Goal: Task Accomplishment & Management: Manage account settings

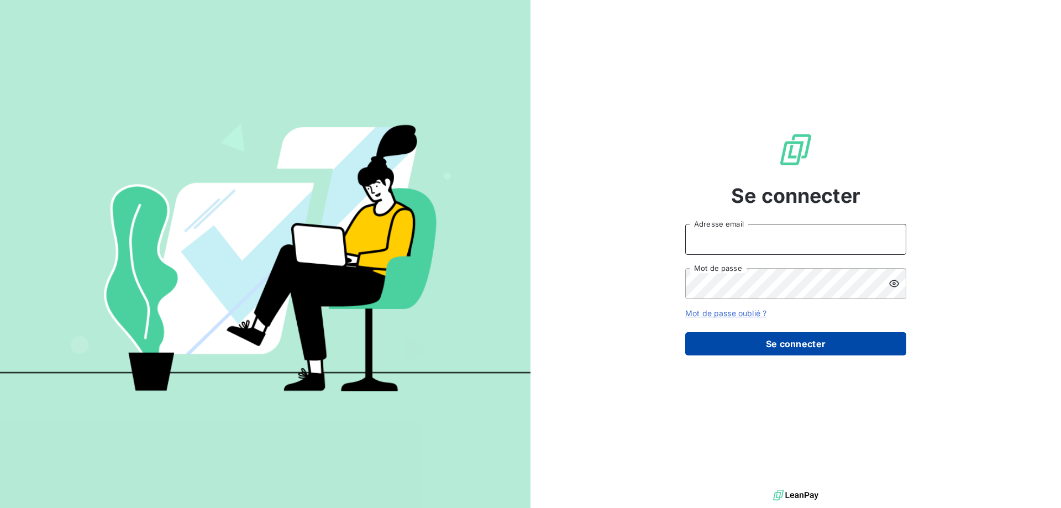
type input "[EMAIL_ADDRESS][DOMAIN_NAME]"
click at [807, 349] on button "Se connecter" at bounding box center [795, 343] width 221 height 23
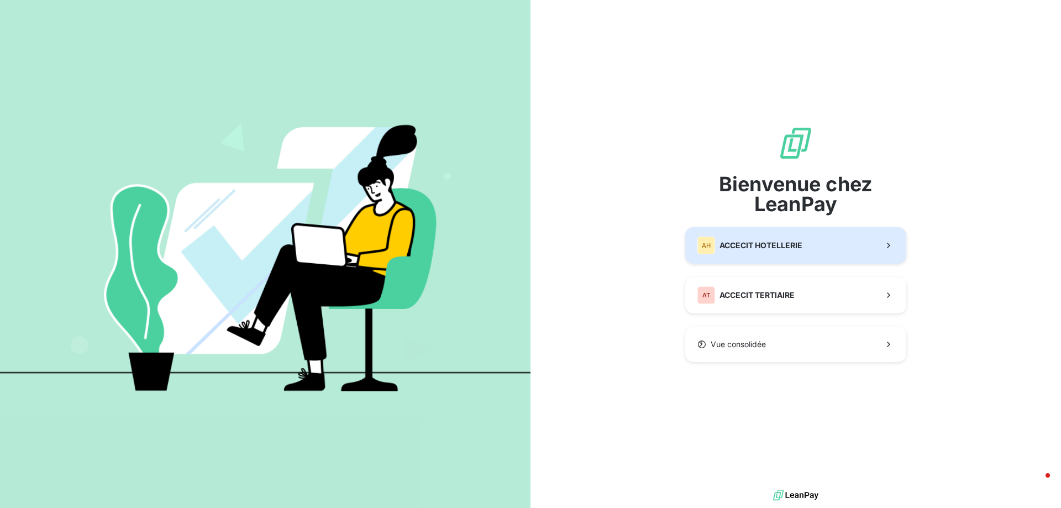
click at [853, 240] on button "AH ACCECIT HOTELLERIE" at bounding box center [795, 245] width 221 height 36
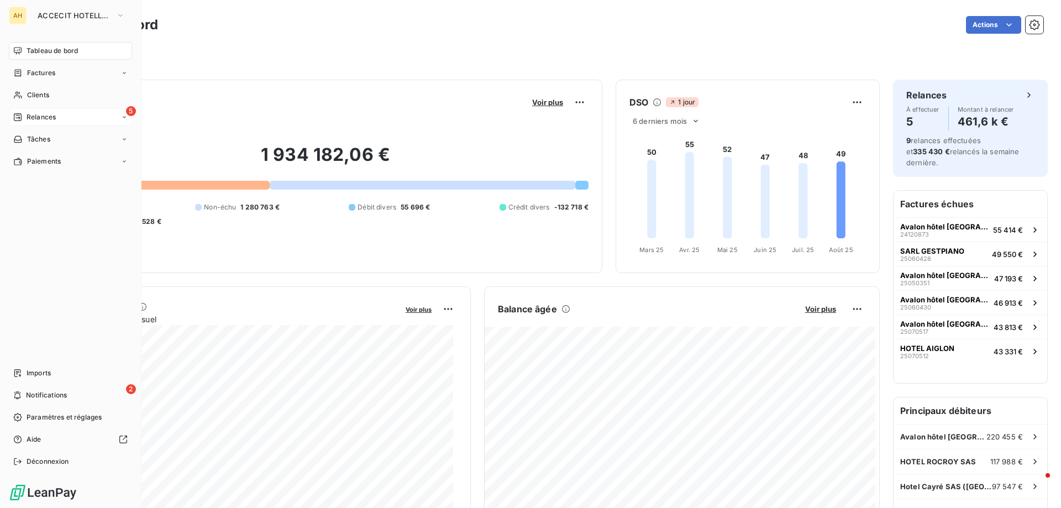
click at [42, 115] on span "Relances" at bounding box center [41, 117] width 29 height 10
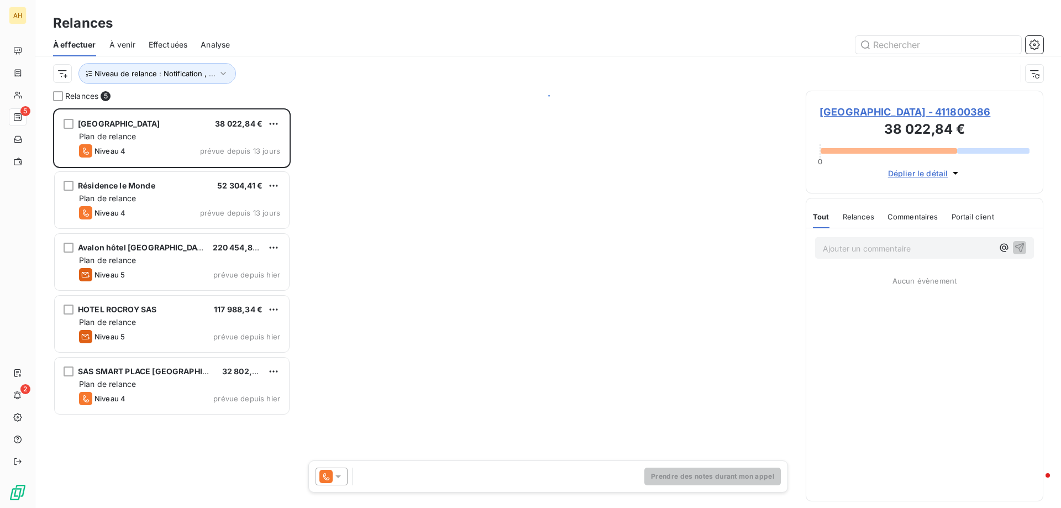
scroll to position [391, 229]
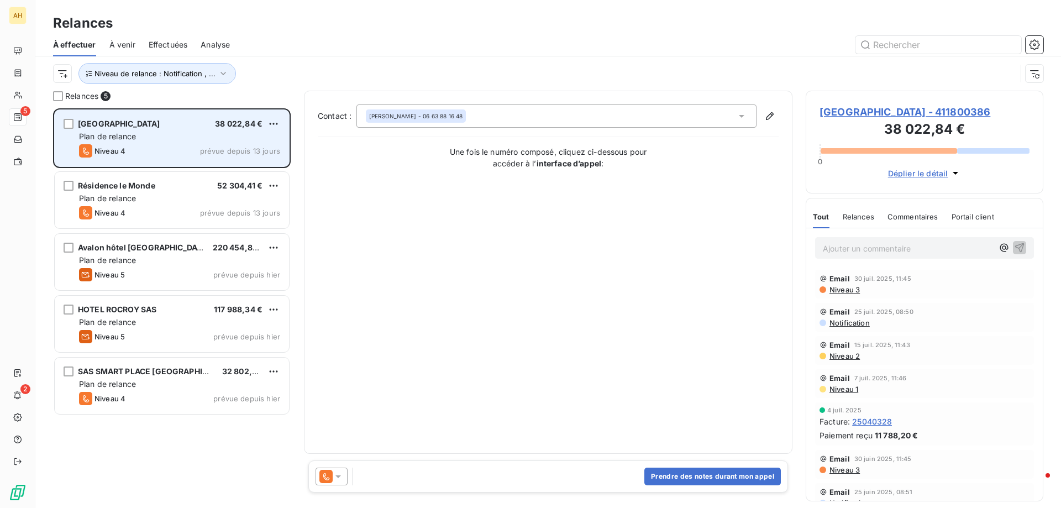
click at [232, 138] on div "Plan de relance" at bounding box center [179, 136] width 201 height 11
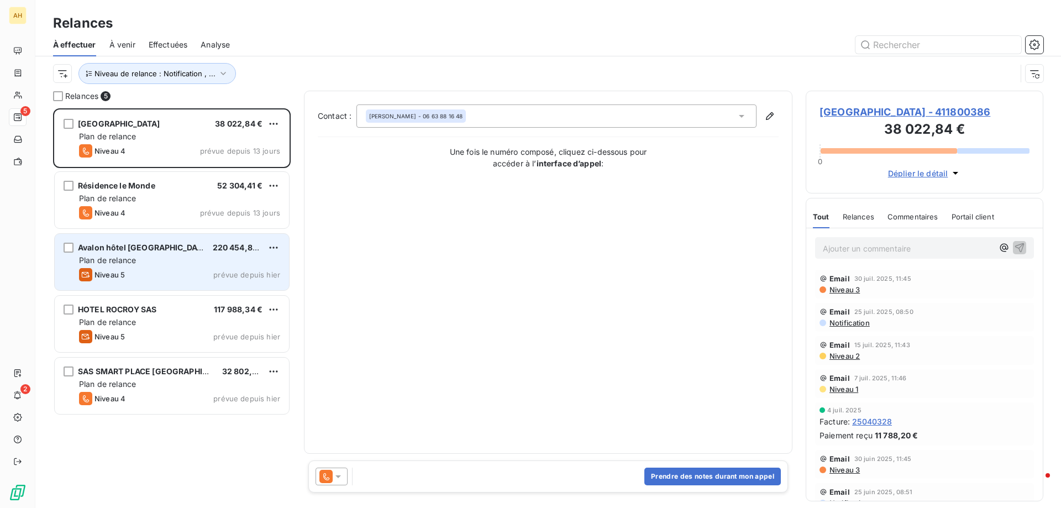
click at [150, 268] on div "Niveau 5 prévue depuis [DATE]" at bounding box center [179, 274] width 201 height 13
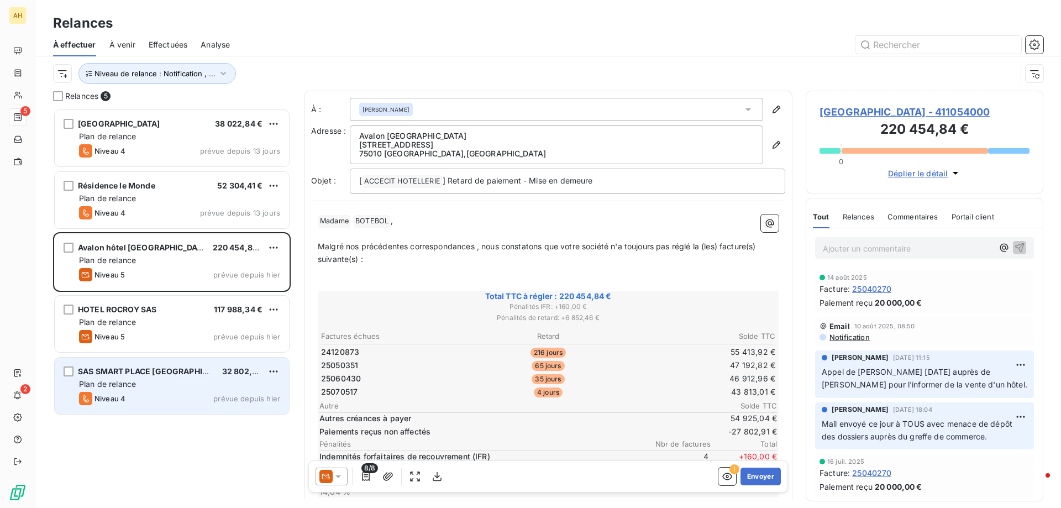
click at [189, 397] on div "Niveau 4 prévue depuis hier" at bounding box center [179, 398] width 201 height 13
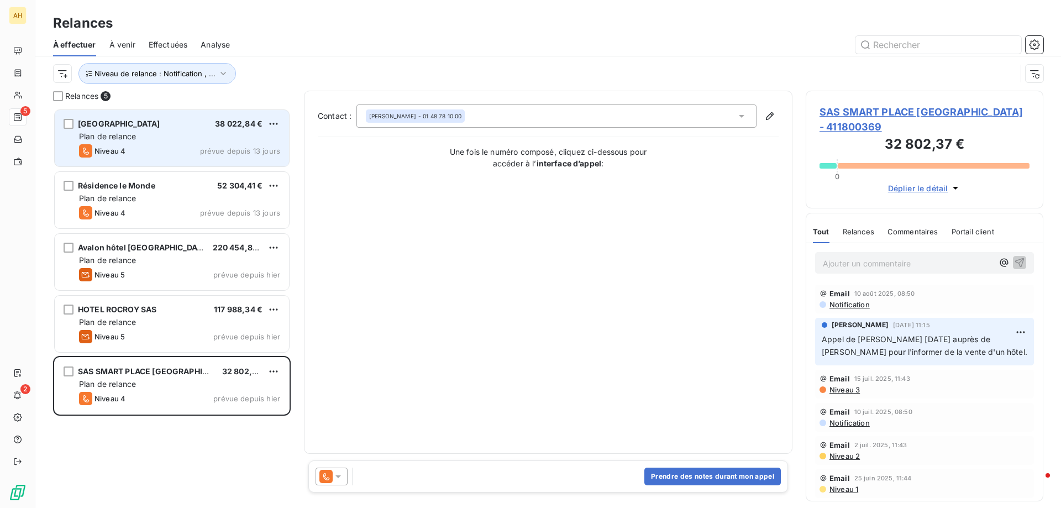
click at [169, 134] on div "Plan de relance" at bounding box center [179, 136] width 201 height 11
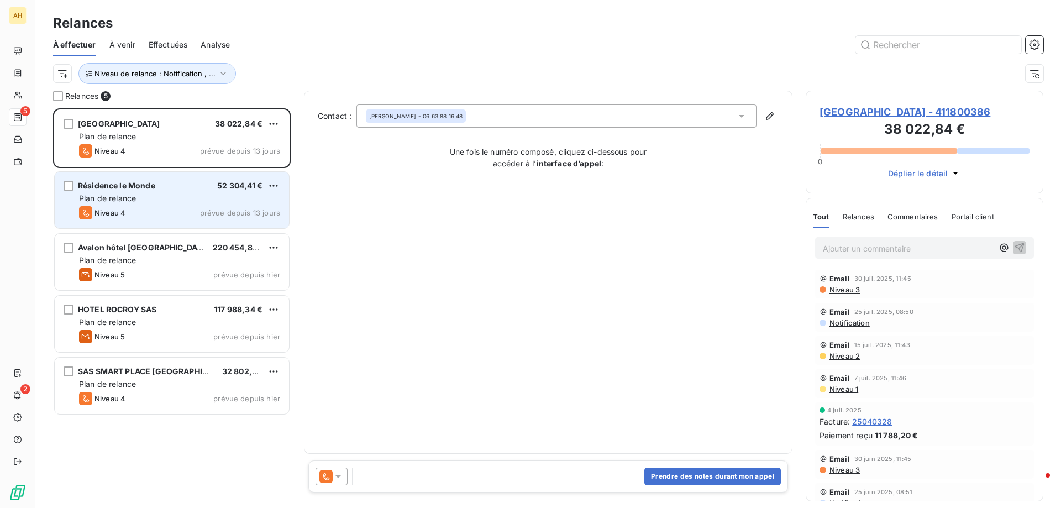
click at [201, 201] on div "Plan de relance" at bounding box center [179, 198] width 201 height 11
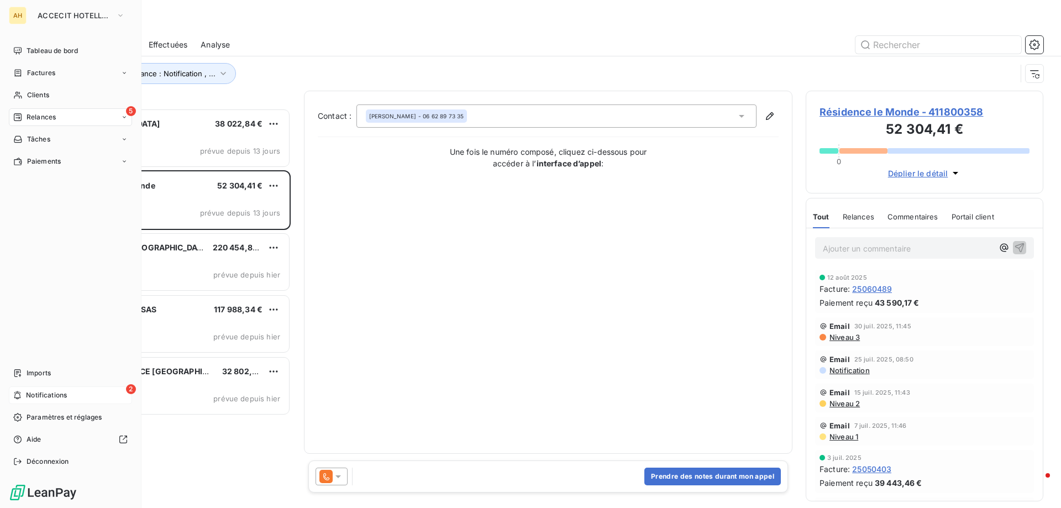
click at [119, 391] on div "2 Notifications" at bounding box center [70, 395] width 123 height 18
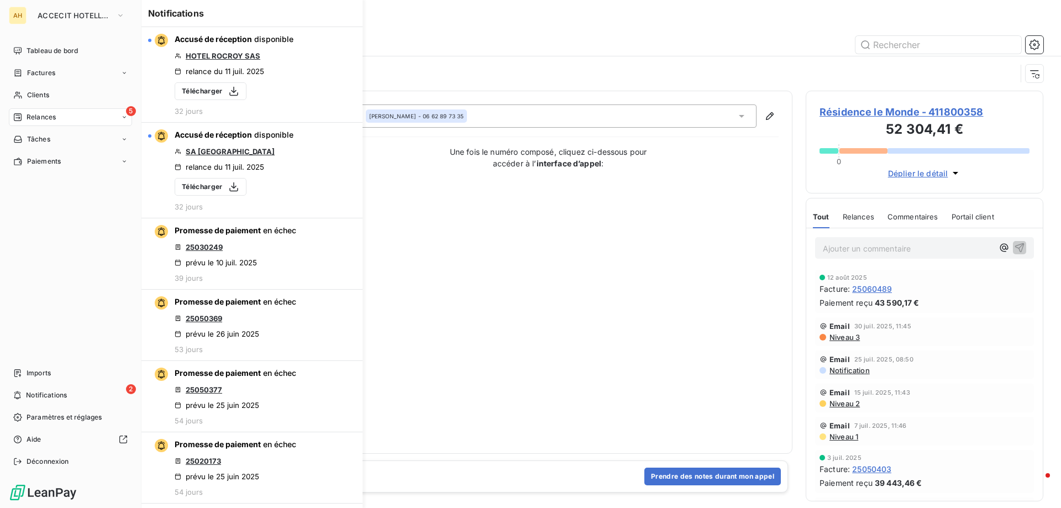
click at [23, 113] on div "Relances" at bounding box center [34, 117] width 43 height 10
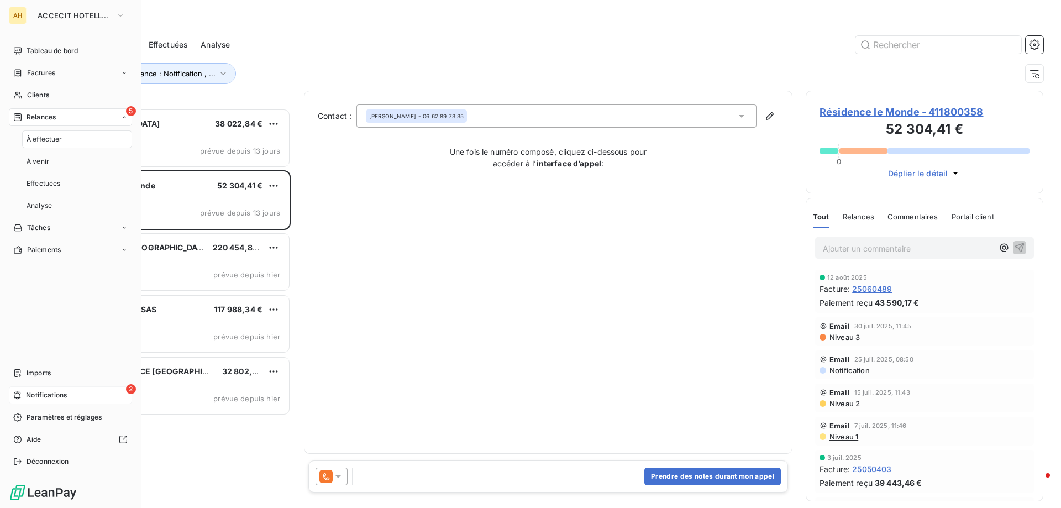
click at [59, 393] on span "Notifications" at bounding box center [46, 395] width 41 height 10
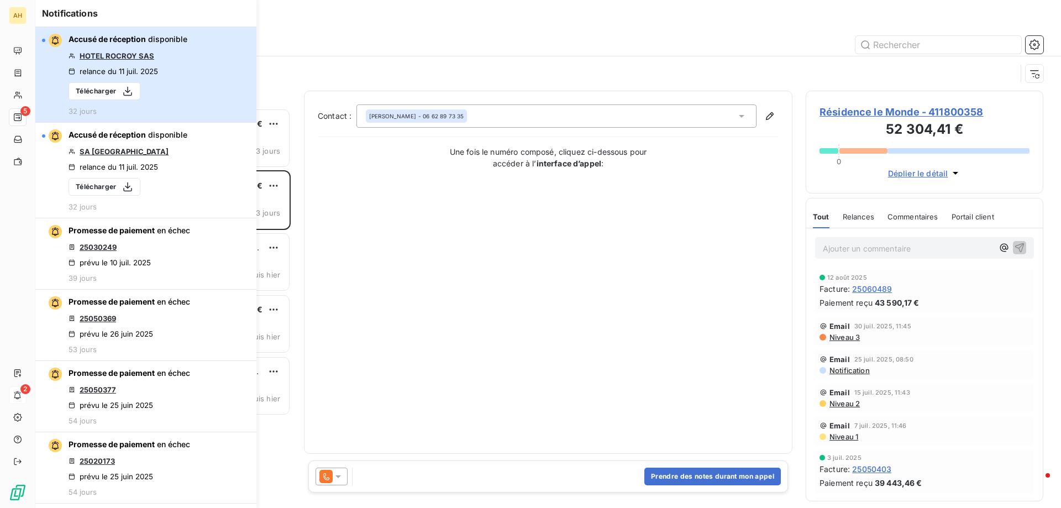
click at [186, 80] on div "Accusé de réception disponible HOTEL ROCROY SAS relance du [DATE] Télécharger 3…" at bounding box center [128, 75] width 119 height 82
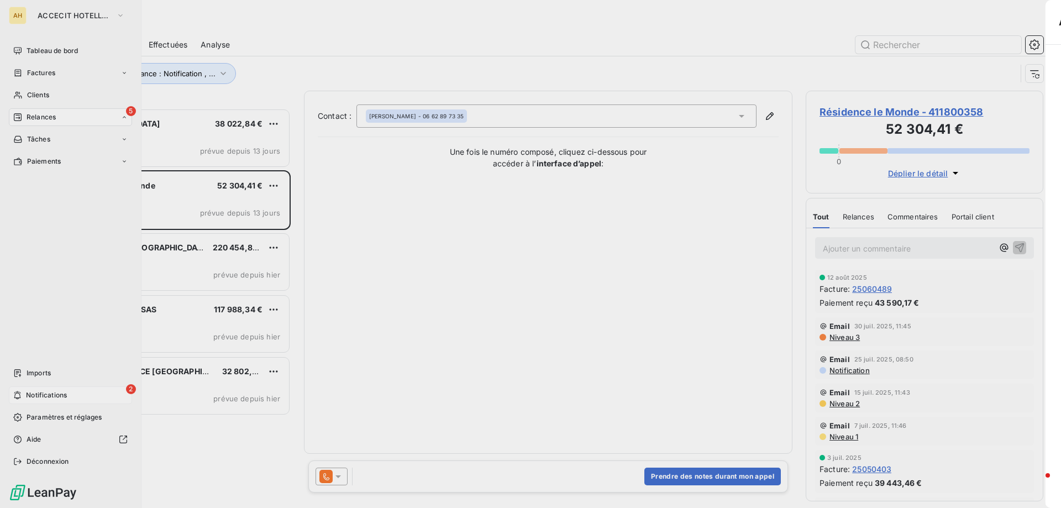
scroll to position [391, 229]
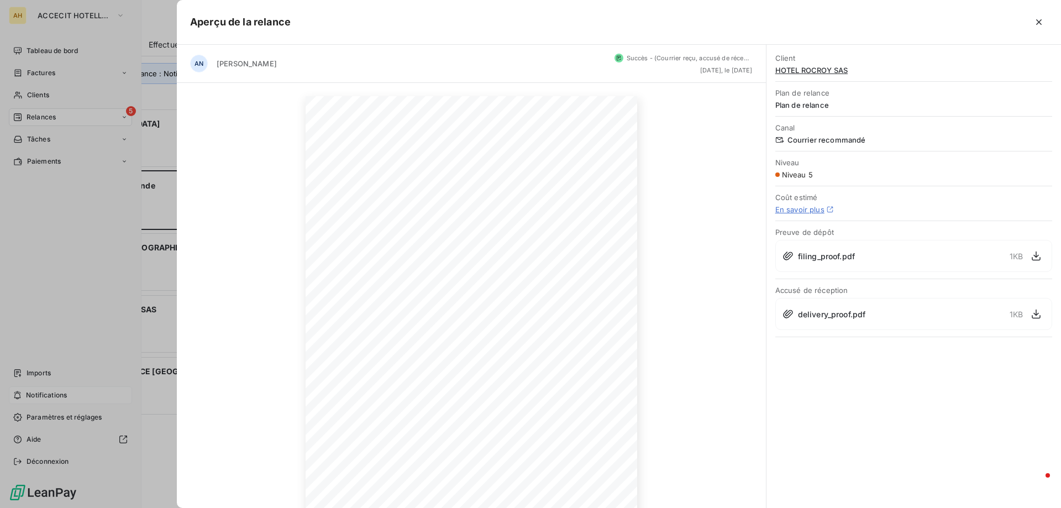
click at [1041, 20] on icon "button" at bounding box center [1039, 22] width 6 height 6
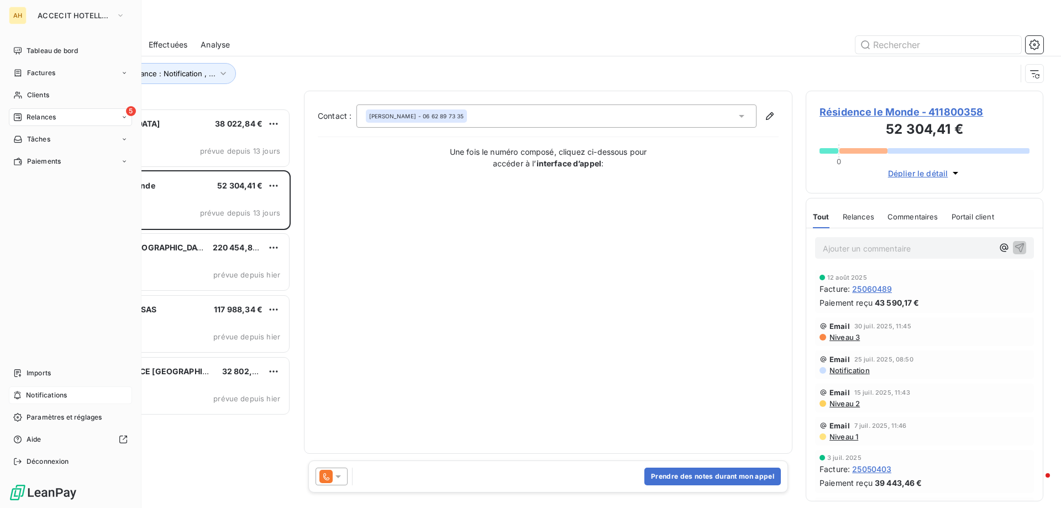
click at [52, 116] on span "Relances" at bounding box center [41, 117] width 29 height 10
